Goal: Find specific page/section: Find specific page/section

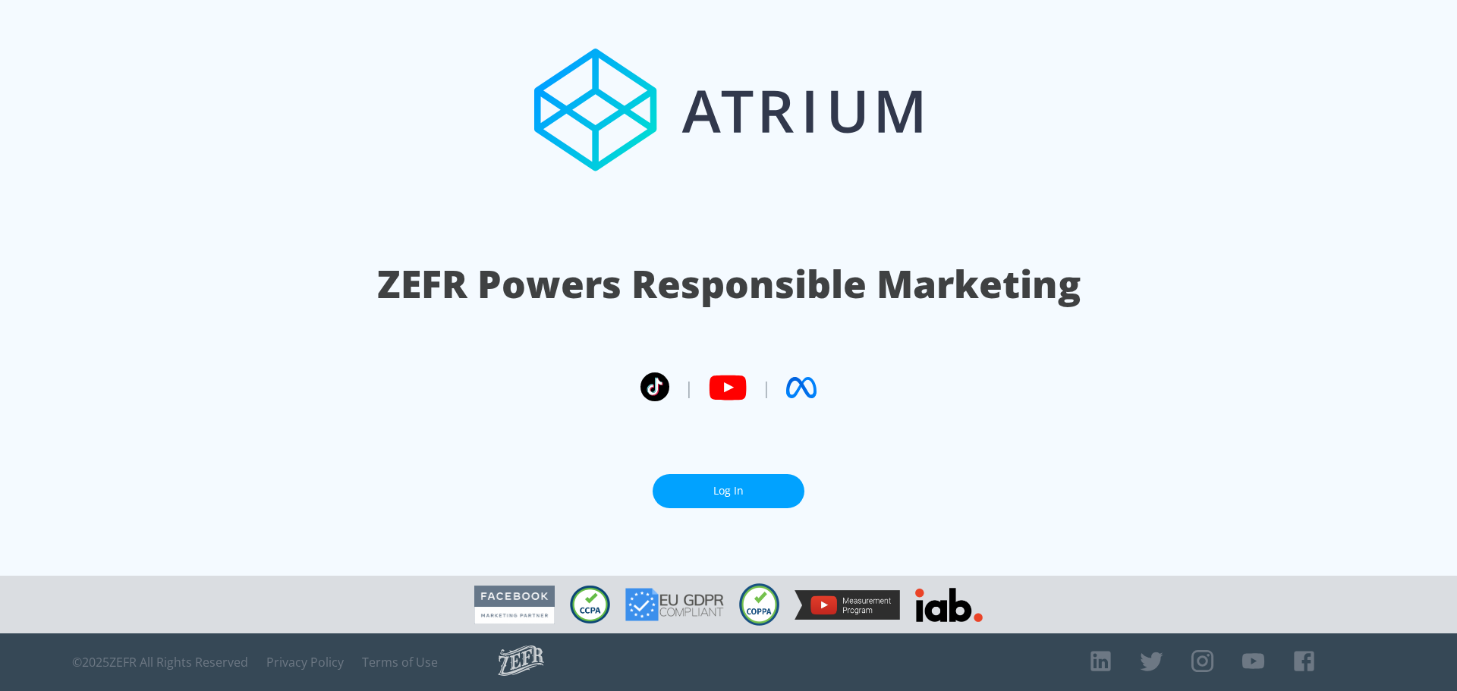
click at [715, 494] on link "Log In" at bounding box center [728, 491] width 152 height 34
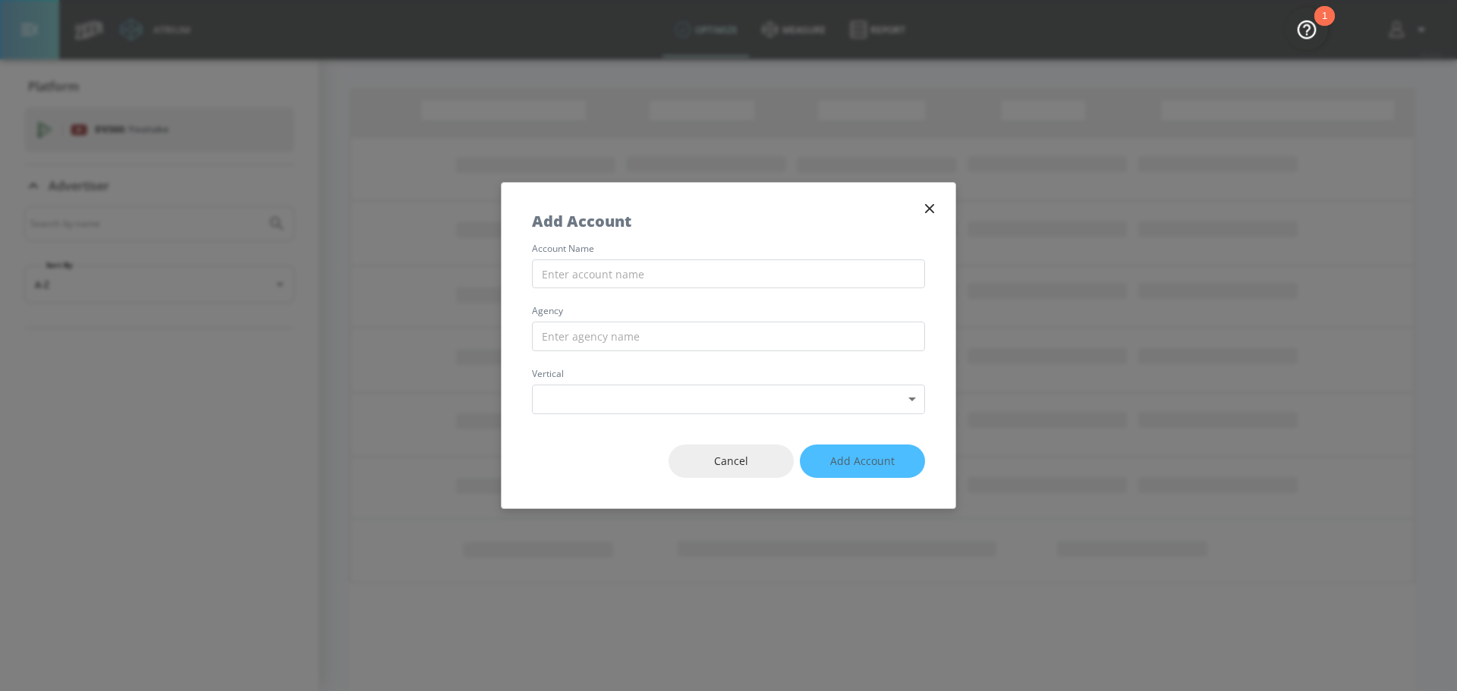
click at [929, 206] on icon "button" at bounding box center [929, 208] width 17 height 17
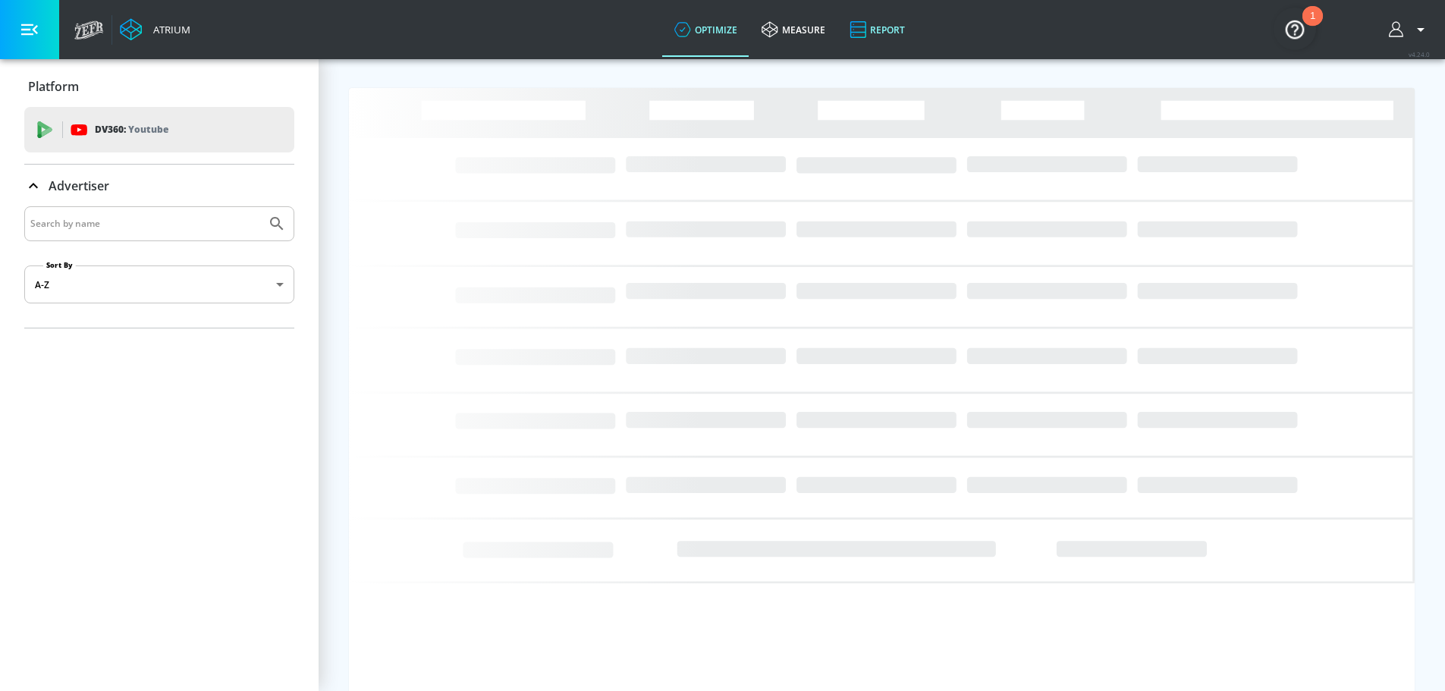
click at [879, 30] on link "Report" at bounding box center [878, 29] width 80 height 55
